Goal: Information Seeking & Learning: Learn about a topic

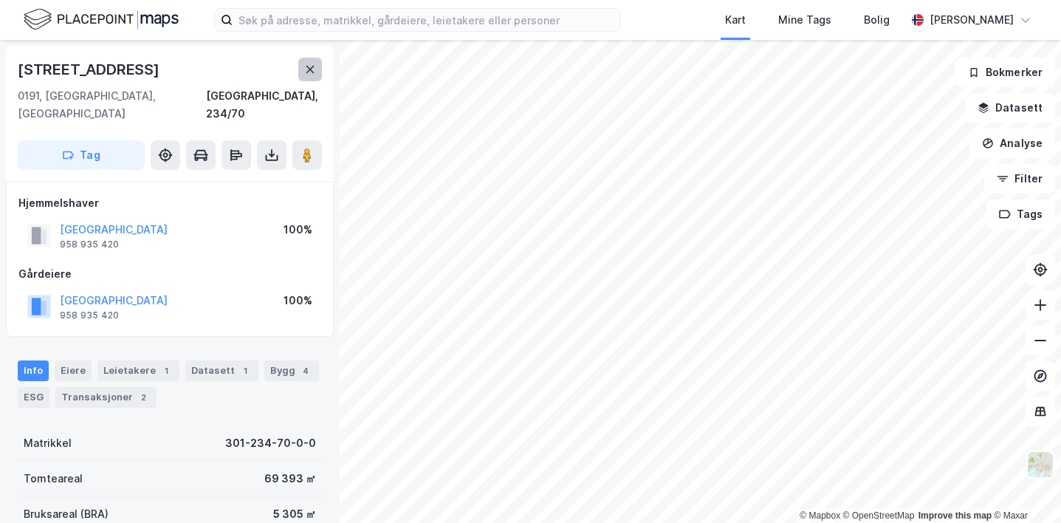
click at [312, 72] on icon at bounding box center [310, 70] width 12 height 12
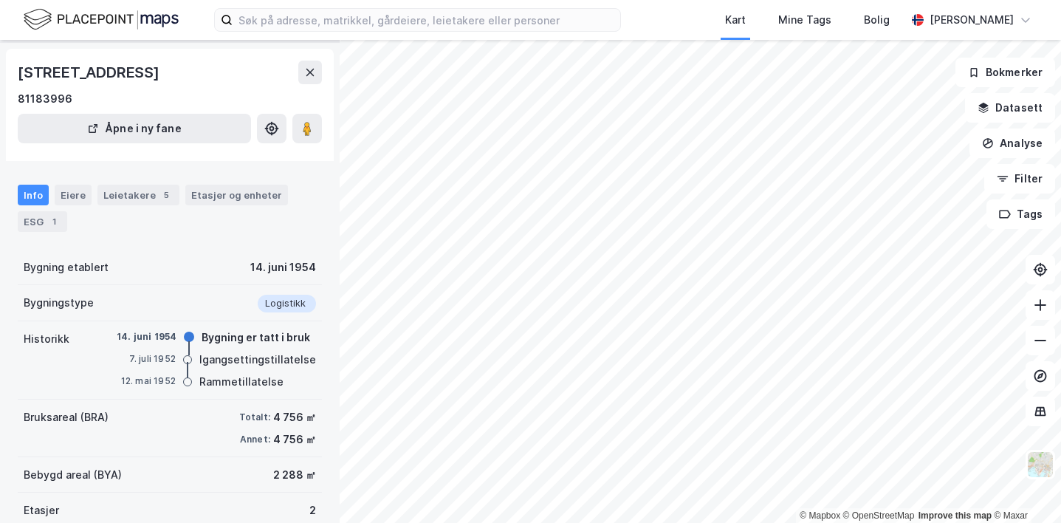
scroll to position [46, 0]
click at [76, 190] on div "Eiere" at bounding box center [73, 193] width 37 height 21
